Goal: Register for event/course

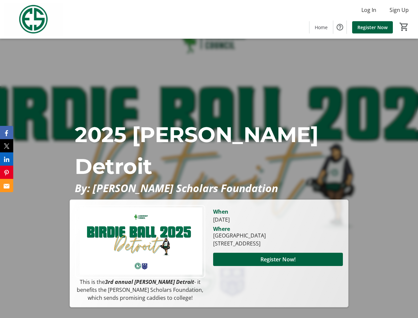
click at [209, 159] on p "2025 [PERSON_NAME] Detroit" at bounding box center [209, 151] width 268 height 64
click at [33, 19] on img at bounding box center [33, 19] width 59 height 33
click at [369, 10] on span "Log In" at bounding box center [369, 10] width 15 height 8
